Goal: Register for event/course

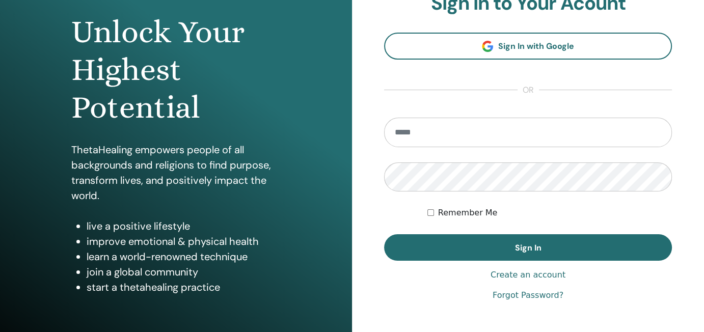
scroll to position [153, 0]
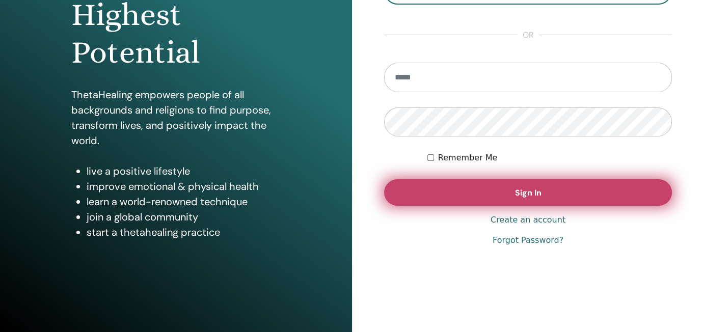
type input "**********"
click at [527, 192] on span "Sign In" at bounding box center [528, 193] width 26 height 11
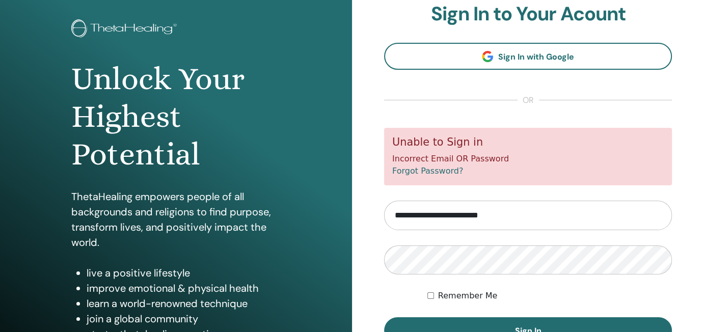
scroll to position [102, 0]
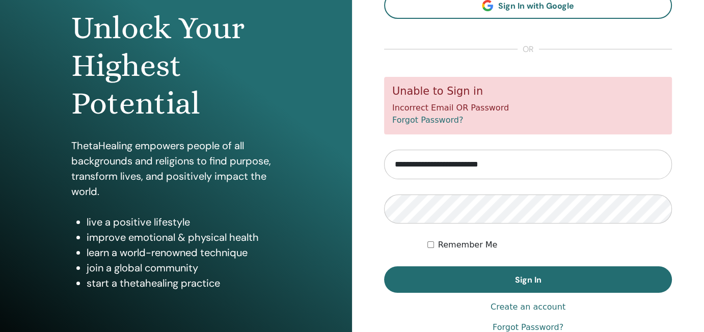
drag, startPoint x: 436, startPoint y: 164, endPoint x: 295, endPoint y: 175, distance: 141.6
click at [295, 175] on div "Unlock Your Highest Potential ThetaHealing empowers people of all backgrounds a…" at bounding box center [352, 142] width 704 height 489
click at [471, 165] on input "**********" at bounding box center [528, 165] width 288 height 30
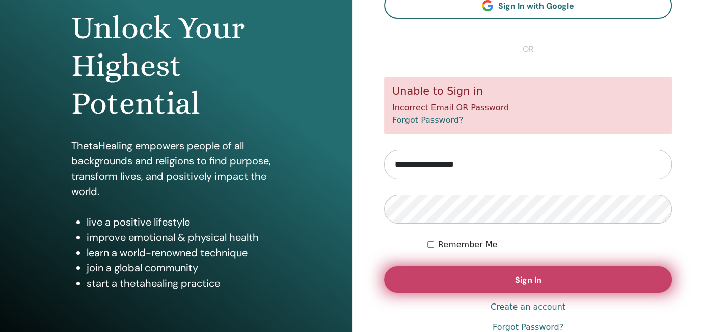
type input "**********"
click at [528, 282] on span "Sign In" at bounding box center [528, 280] width 26 height 11
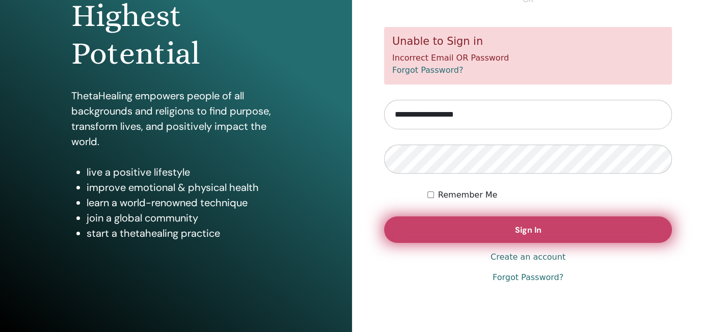
scroll to position [153, 0]
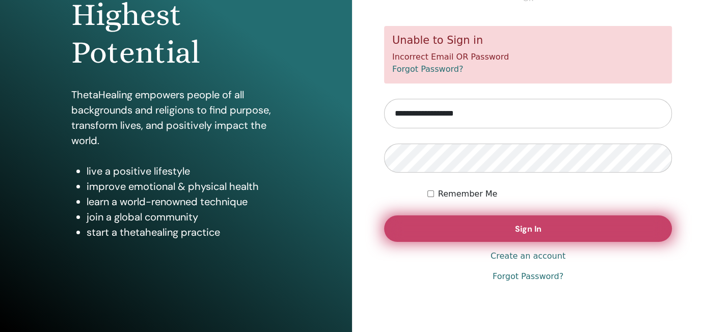
click at [610, 227] on button "Sign In" at bounding box center [528, 229] width 288 height 26
click at [510, 223] on button "Sign In" at bounding box center [528, 229] width 288 height 26
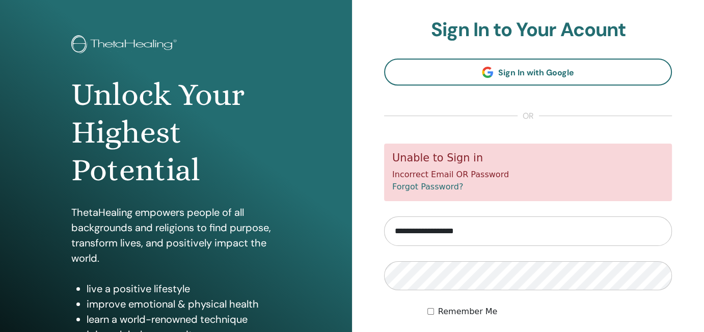
scroll to position [51, 0]
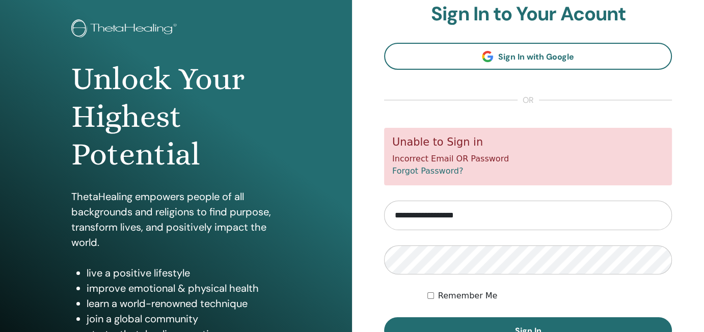
drag, startPoint x: 416, startPoint y: 216, endPoint x: 355, endPoint y: 220, distance: 61.3
click at [355, 220] on div "**********" at bounding box center [528, 193] width 352 height 489
click at [461, 219] on input "**********" at bounding box center [528, 216] width 288 height 30
type input "**********"
click at [326, 260] on div "Unlock Your Highest Potential ThetaHealing empowers people of all backgrounds a…" at bounding box center [352, 193] width 704 height 489
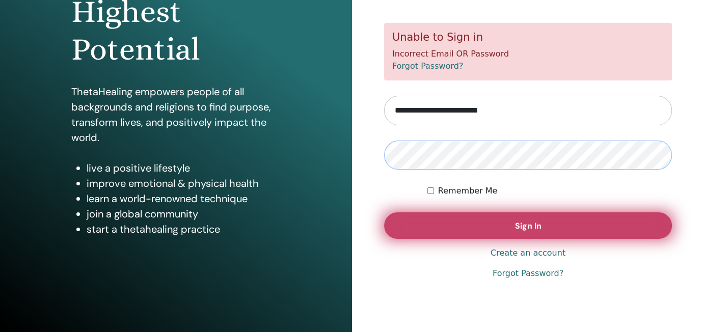
scroll to position [156, 0]
click at [532, 225] on span "Sign In" at bounding box center [528, 225] width 26 height 11
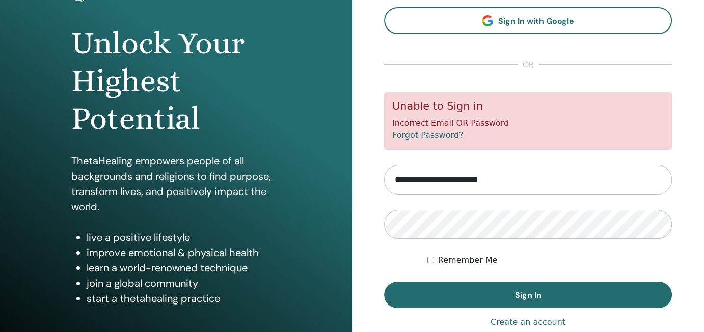
scroll to position [102, 0]
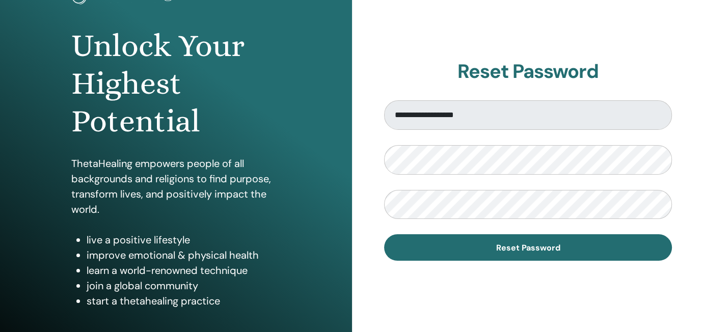
scroll to position [102, 0]
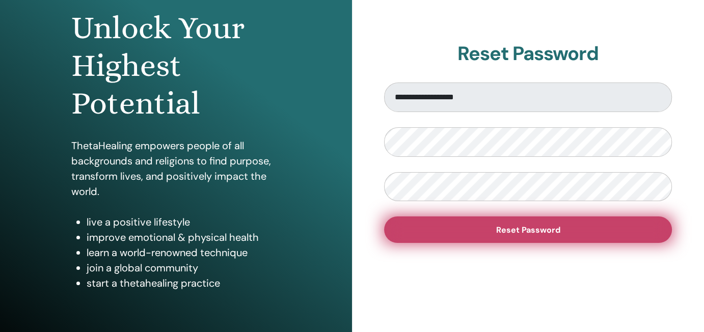
click at [595, 231] on button "Reset Password" at bounding box center [528, 230] width 288 height 26
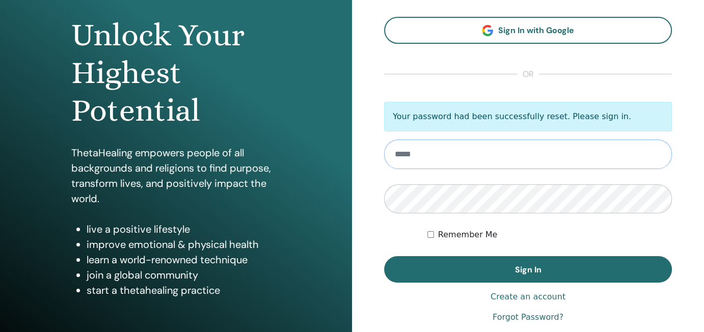
scroll to position [153, 0]
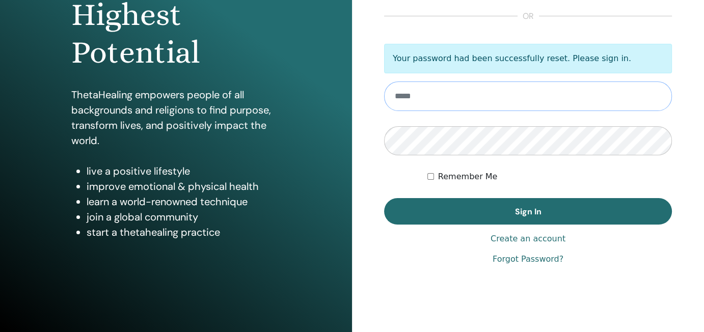
type input "**********"
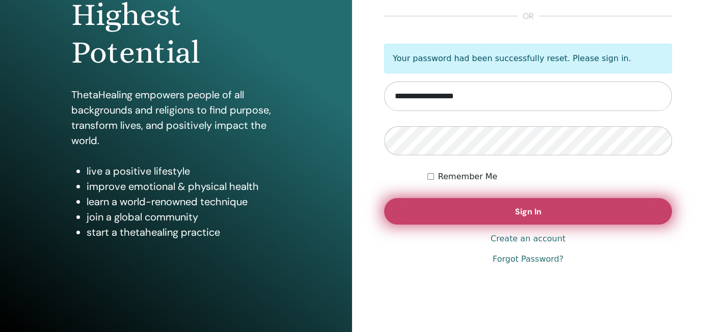
click at [554, 209] on button "Sign In" at bounding box center [528, 211] width 288 height 26
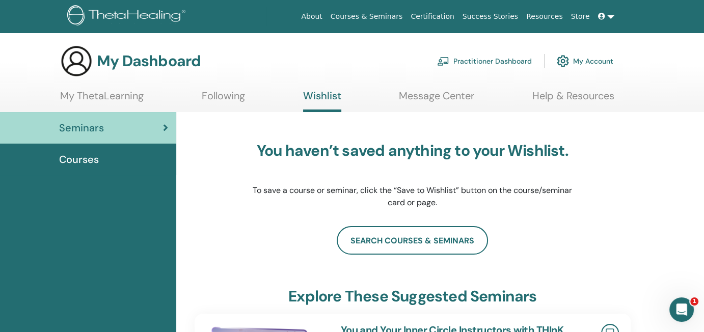
click at [94, 156] on span "Courses" at bounding box center [79, 159] width 40 height 15
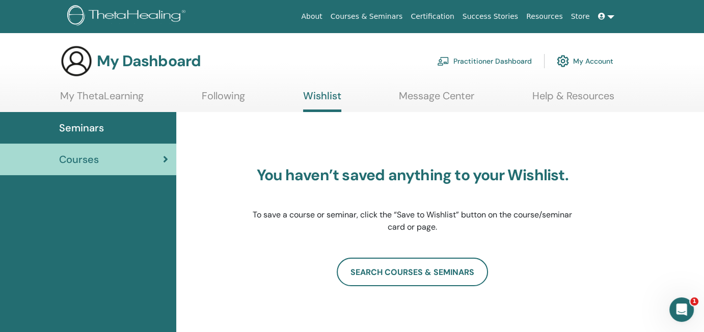
click at [572, 64] on link "My Account" at bounding box center [585, 61] width 57 height 22
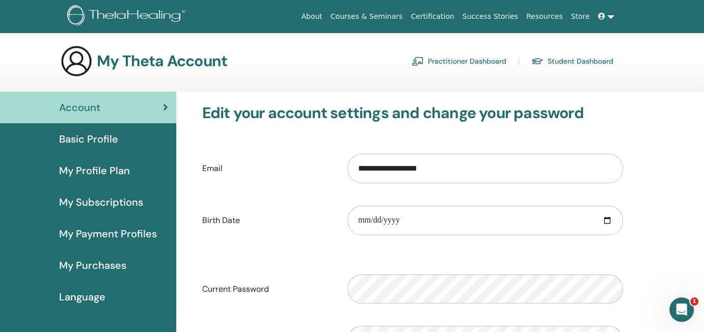
click at [109, 137] on span "Basic Profile" at bounding box center [88, 138] width 59 height 15
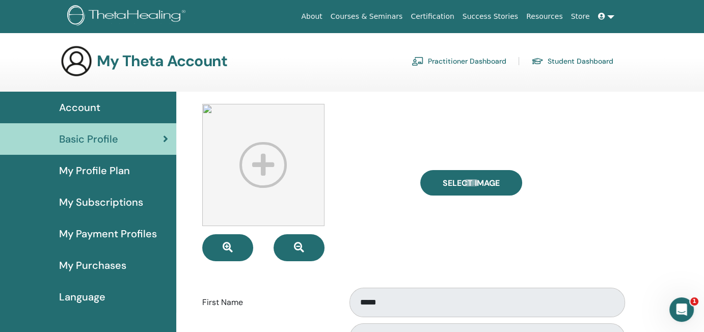
click at [102, 170] on span "My Profile Plan" at bounding box center [94, 170] width 71 height 15
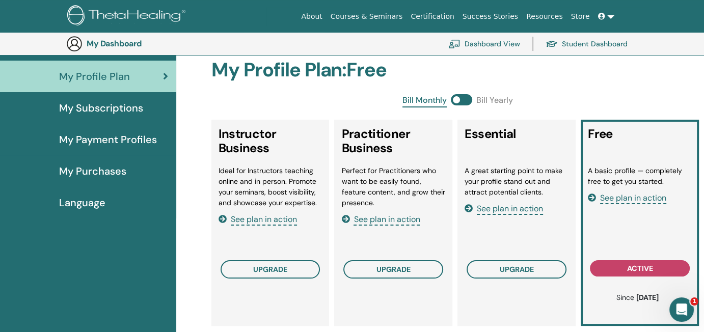
scroll to position [124, 0]
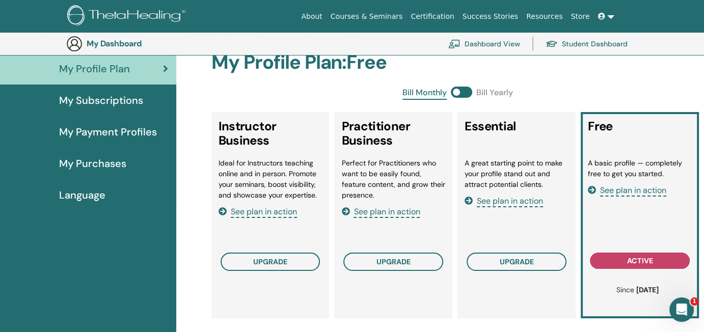
click at [125, 103] on span "My Subscriptions" at bounding box center [101, 100] width 84 height 15
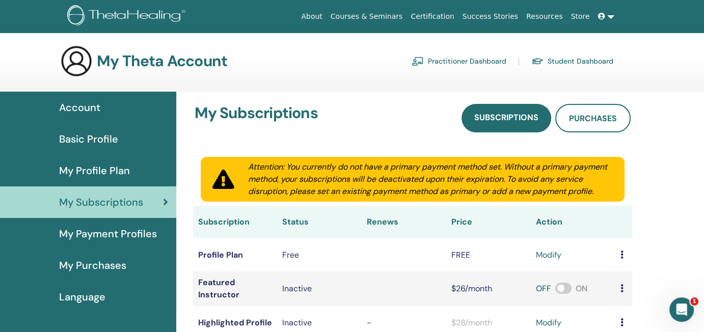
click at [469, 63] on link "Practitioner Dashboard" at bounding box center [459, 61] width 95 height 16
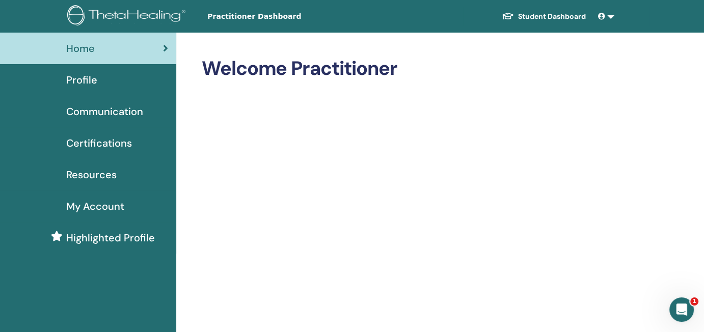
click at [553, 11] on link "Student Dashboard" at bounding box center [544, 16] width 100 height 19
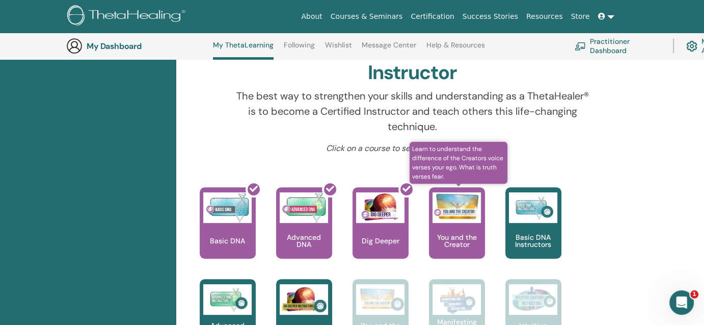
click at [458, 234] on p "You and the Creator" at bounding box center [457, 240] width 56 height 14
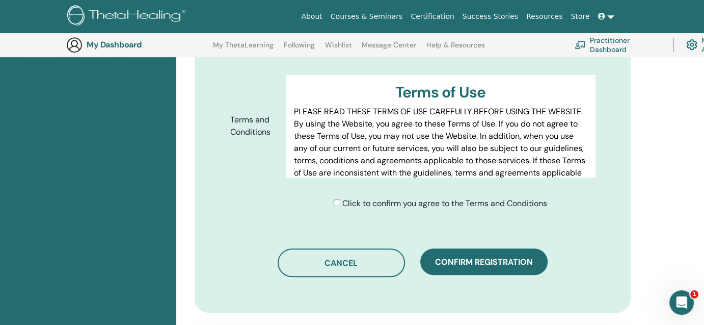
scroll to position [534, 0]
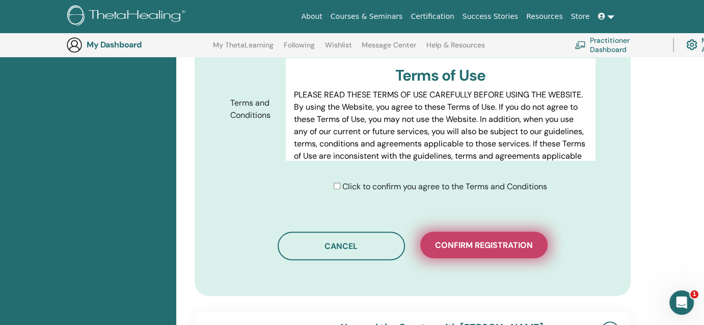
click at [481, 239] on span "Confirm registration" at bounding box center [484, 244] width 98 height 11
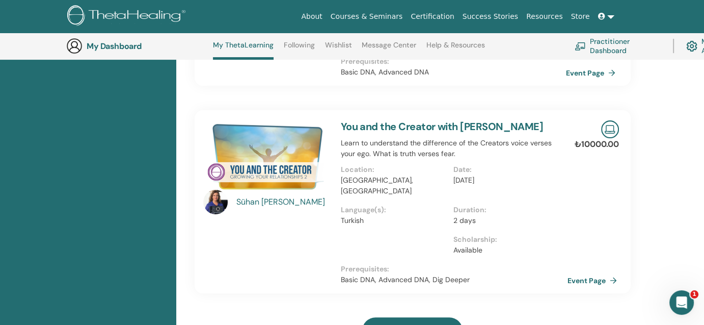
scroll to position [332, 0]
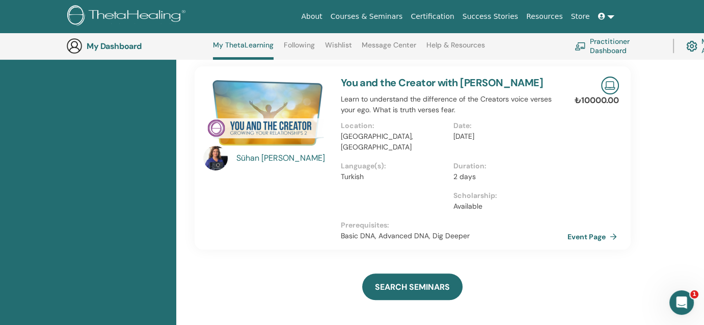
click at [590, 229] on link "Event Page" at bounding box center [595, 236] width 54 height 15
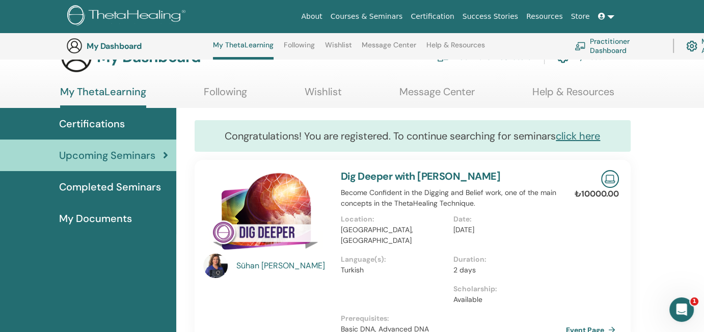
scroll to position [0, 0]
